Goal: Task Accomplishment & Management: Use online tool/utility

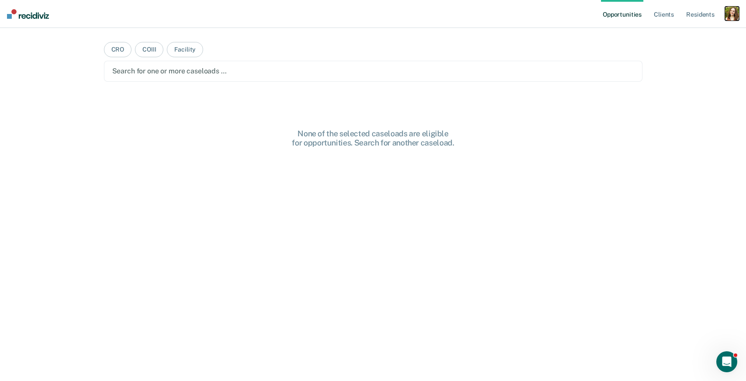
click at [730, 14] on div "button" at bounding box center [732, 14] width 14 height 14
click at [681, 36] on link "Profile" at bounding box center [696, 35] width 70 height 7
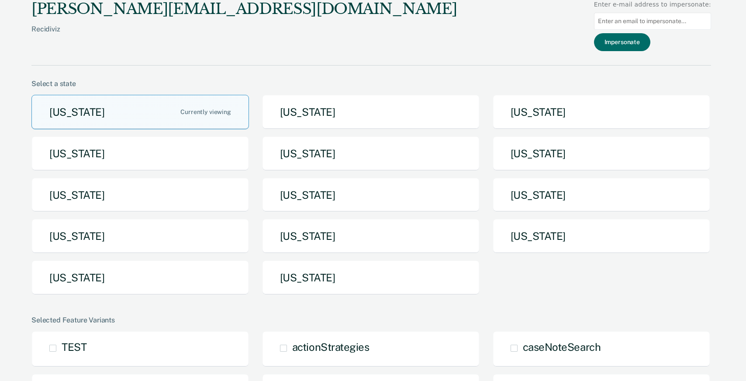
click at [649, 18] on input at bounding box center [652, 21] width 117 height 17
paste input "Alicia.Caes@iowa.gov"
type input "Alicia.Caes@iowa.gov"
click at [634, 38] on button "Impersonate" at bounding box center [622, 42] width 56 height 18
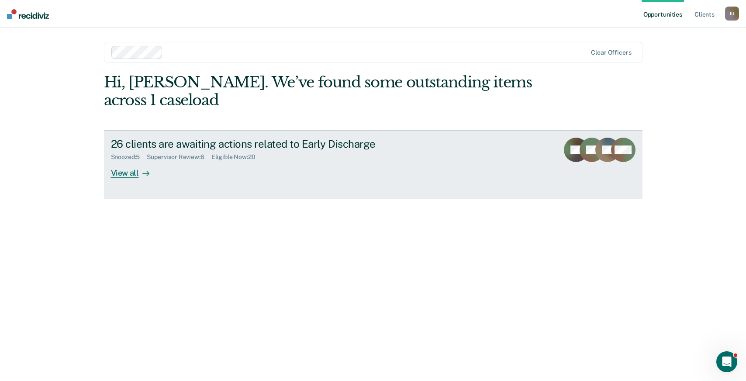
click at [155, 185] on link "26 clients are awaiting actions related to Early Discharge Snoozed : 5 Supervis…" at bounding box center [373, 164] width 538 height 69
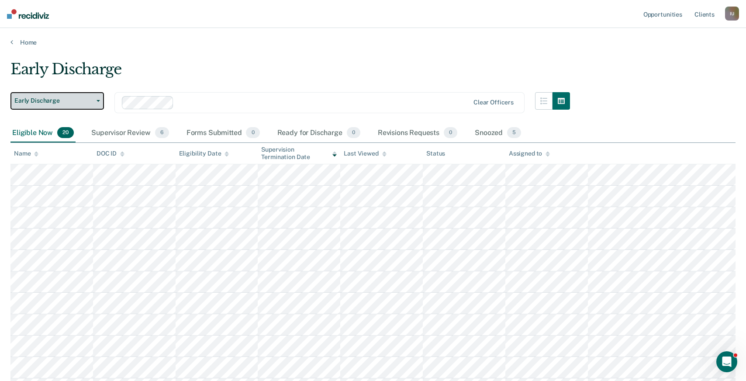
click at [75, 96] on button "Early Discharge" at bounding box center [56, 100] width 93 height 17
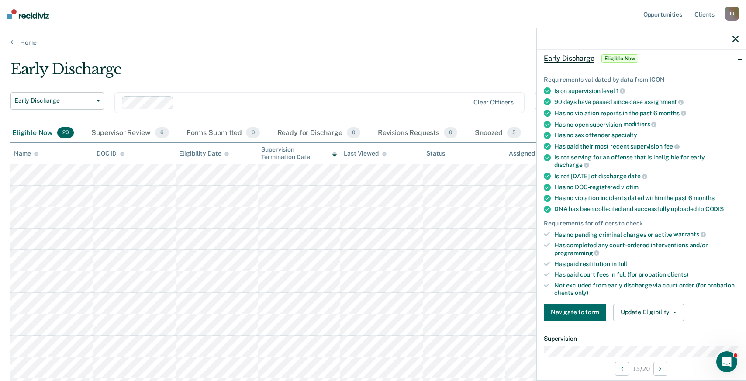
scroll to position [53, 0]
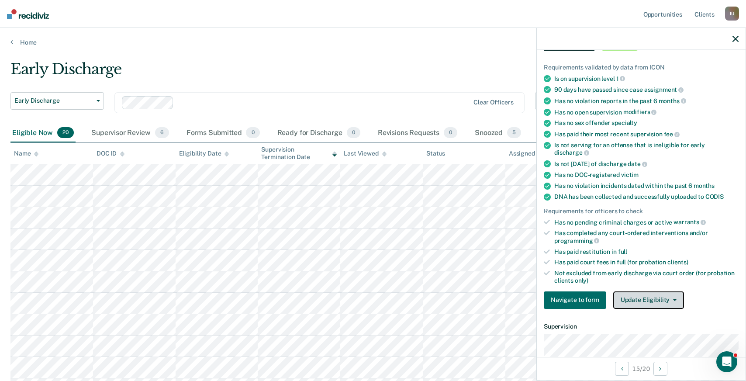
click at [643, 296] on button "Update Eligibility" at bounding box center [648, 299] width 71 height 17
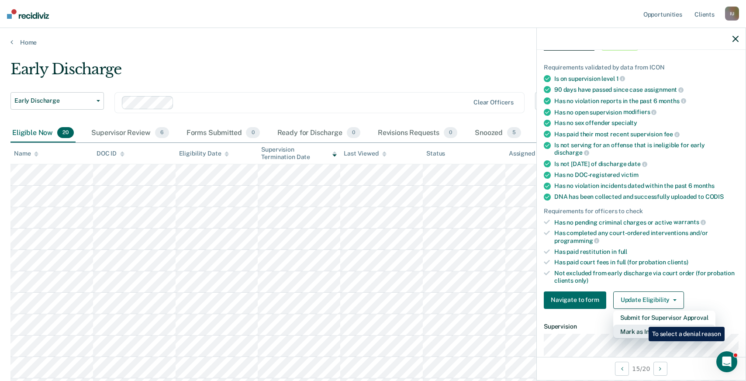
click at [642, 324] on button "Mark as Ineligible" at bounding box center [664, 331] width 102 height 14
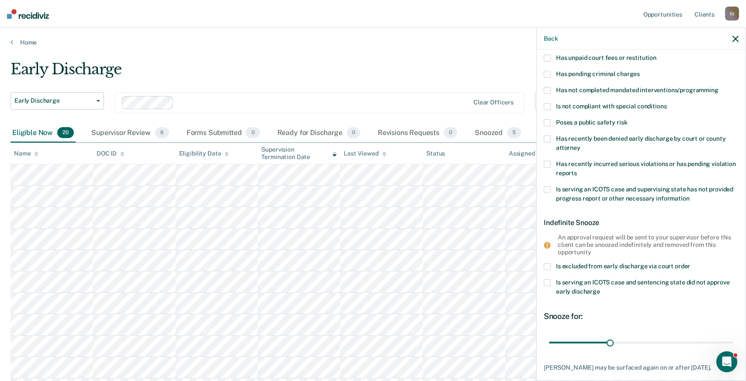
click at [578, 265] on span "Is excluded from early discharge via court order" at bounding box center [623, 265] width 134 height 7
click at [690, 263] on input "Is excluded from early discharge via court order" at bounding box center [690, 263] width 0 height 0
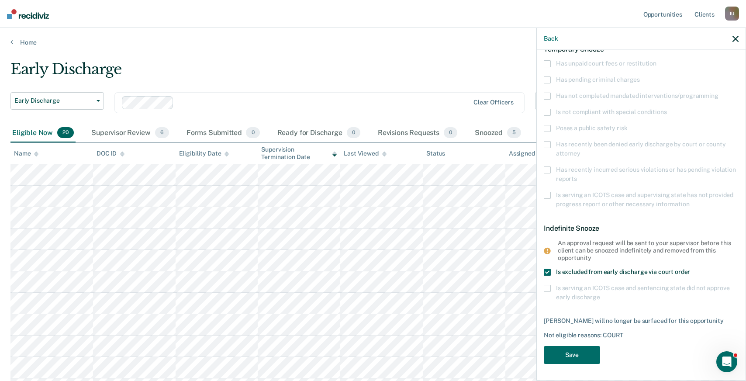
click at [572, 271] on span "Is excluded from early discharge via court order" at bounding box center [623, 271] width 134 height 7
click at [690, 268] on input "Is excluded from early discharge via court order" at bounding box center [690, 268] width 0 height 0
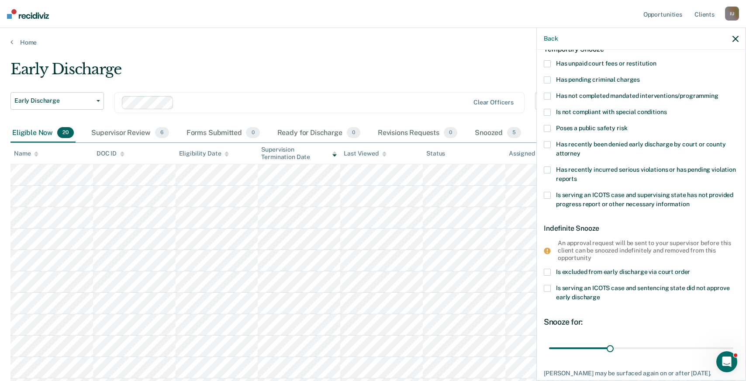
scroll to position [0, 0]
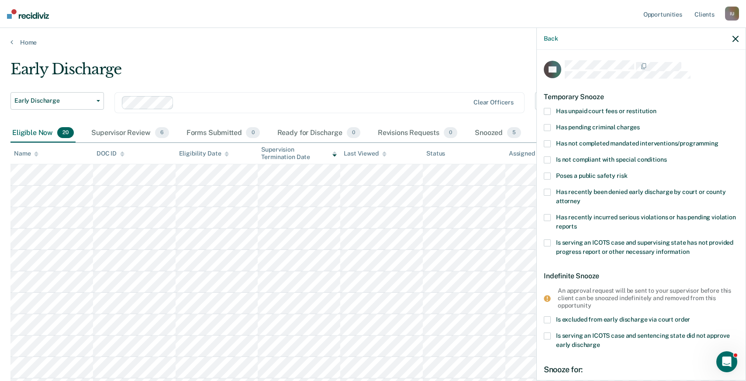
click at [568, 110] on span "Has unpaid court fees or restitution" at bounding box center [606, 110] width 100 height 7
click at [656, 108] on input "Has unpaid court fees or restitution" at bounding box center [656, 108] width 0 height 0
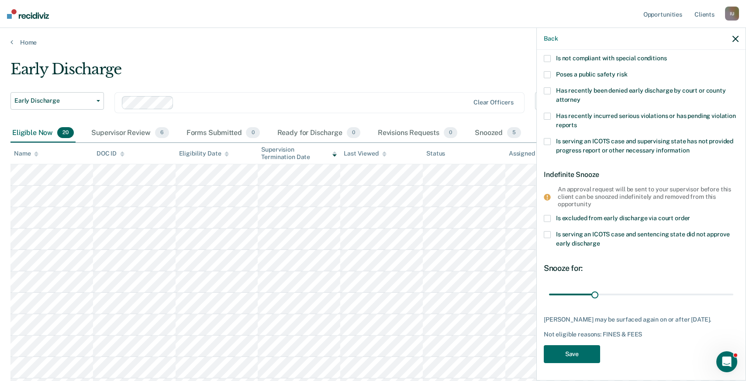
scroll to position [107, 0]
click at [576, 351] on button "Save" at bounding box center [571, 354] width 56 height 18
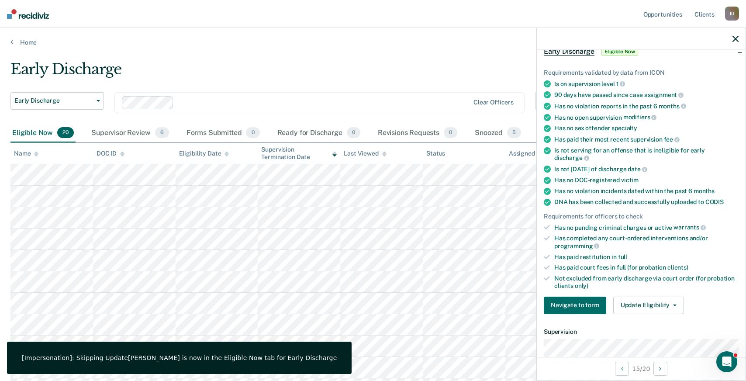
scroll to position [0, 0]
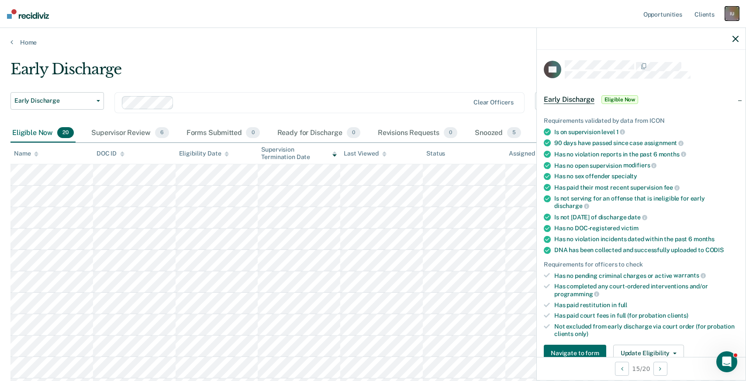
click at [735, 15] on div "I U" at bounding box center [732, 14] width 14 height 14
click at [729, 13] on div "I U" at bounding box center [732, 14] width 14 height 14
click at [734, 17] on div "I U" at bounding box center [732, 14] width 14 height 14
click at [675, 33] on link "Profile" at bounding box center [696, 35] width 70 height 7
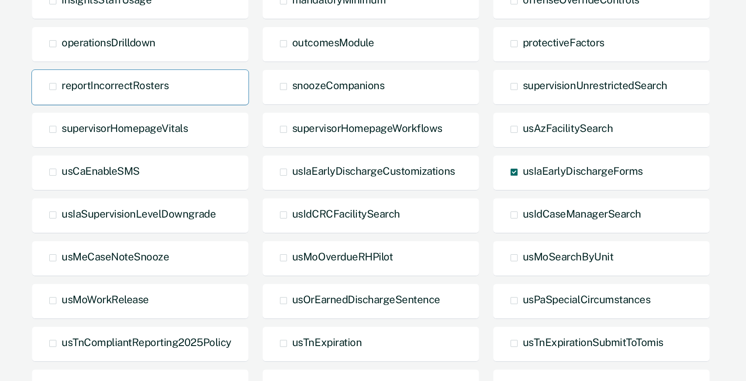
scroll to position [240, 0]
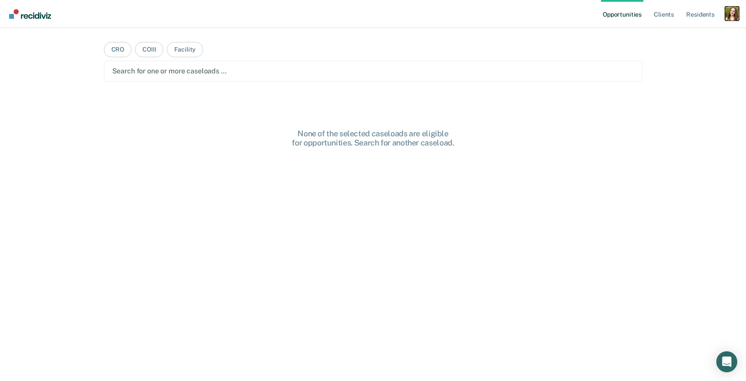
click at [734, 10] on div "Profile dropdown button" at bounding box center [732, 14] width 14 height 14
click at [676, 34] on link "Profile" at bounding box center [696, 35] width 70 height 7
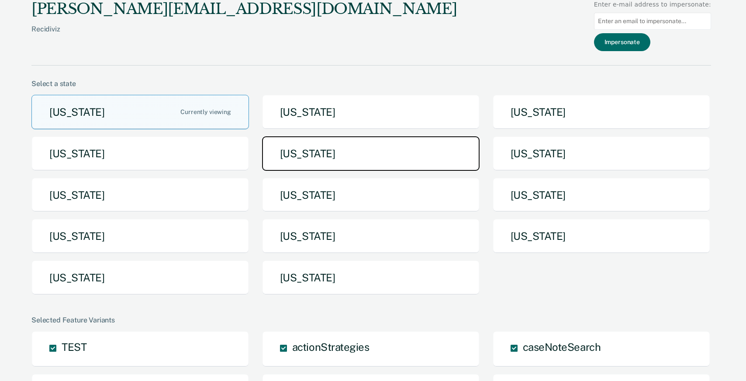
click at [357, 160] on button "Iowa" at bounding box center [370, 153] width 217 height 34
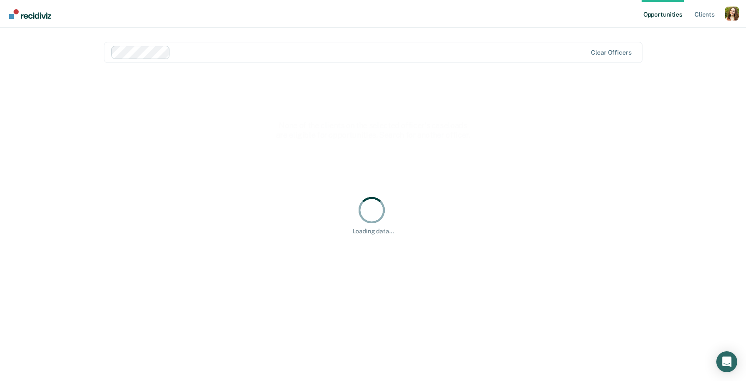
click at [198, 51] on div at bounding box center [380, 52] width 413 height 10
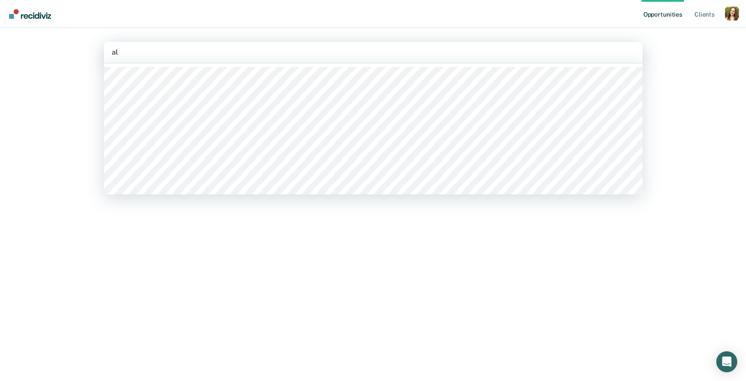
type input "ali"
